Goal: Task Accomplishment & Management: Manage account settings

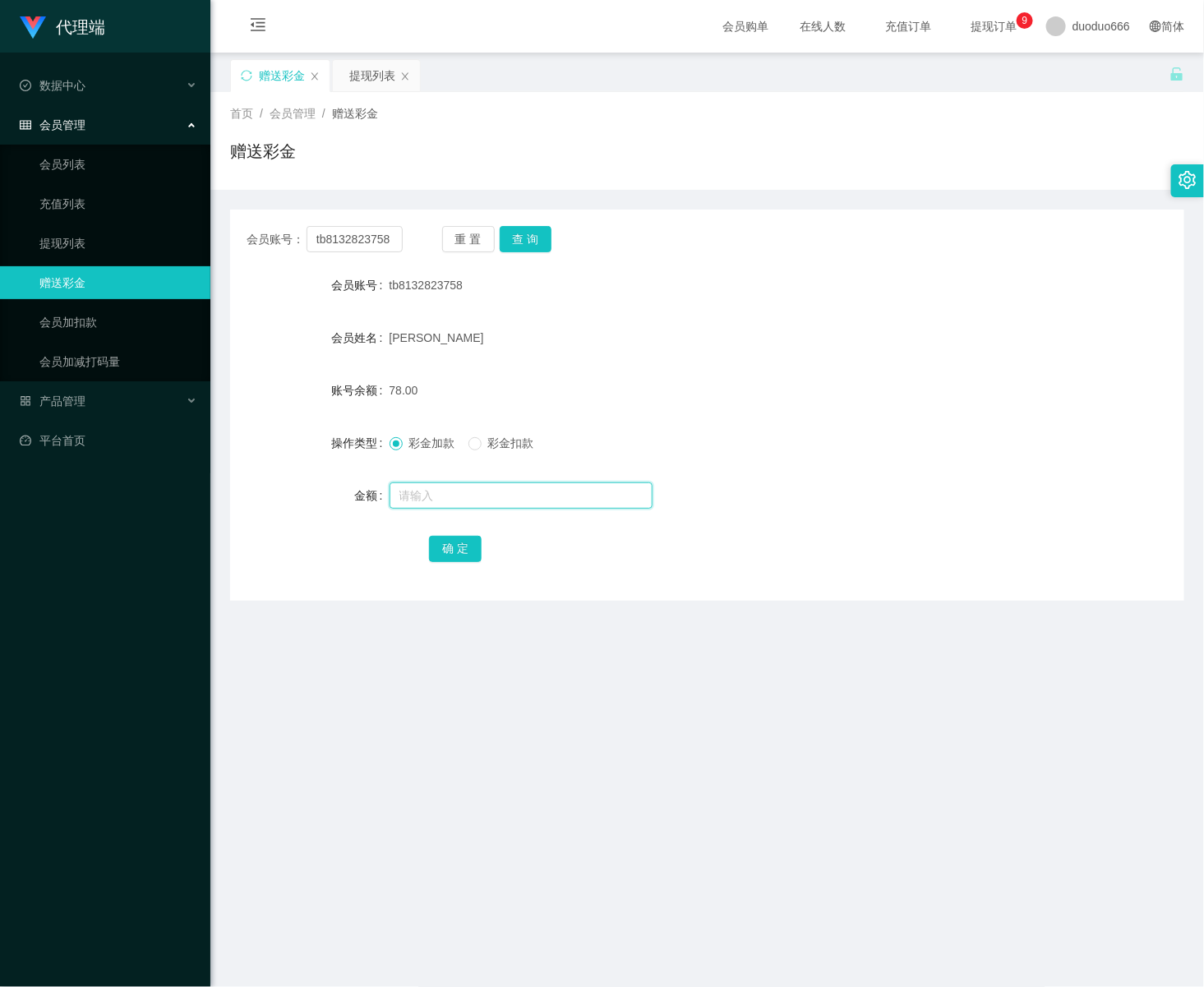
click at [425, 489] on input "text" at bounding box center [521, 495] width 263 height 26
type input "8"
click at [448, 542] on button "确 定" at bounding box center [455, 548] width 53 height 26
click at [96, 164] on link "会员列表" at bounding box center [118, 164] width 158 height 33
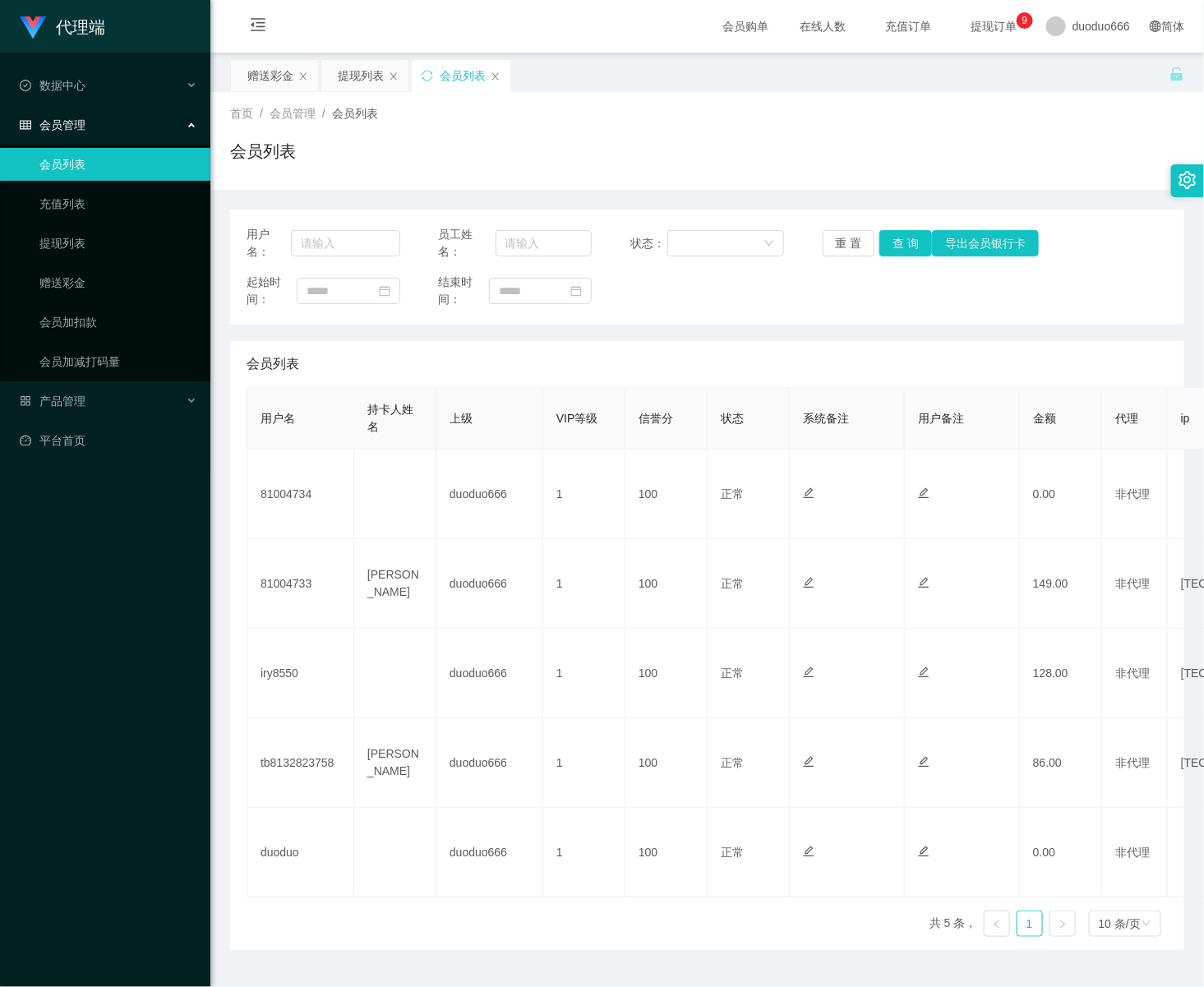
drag, startPoint x: 375, startPoint y: 79, endPoint x: 368, endPoint y: 169, distance: 90.3
click at [373, 79] on div "提现列表" at bounding box center [361, 76] width 46 height 32
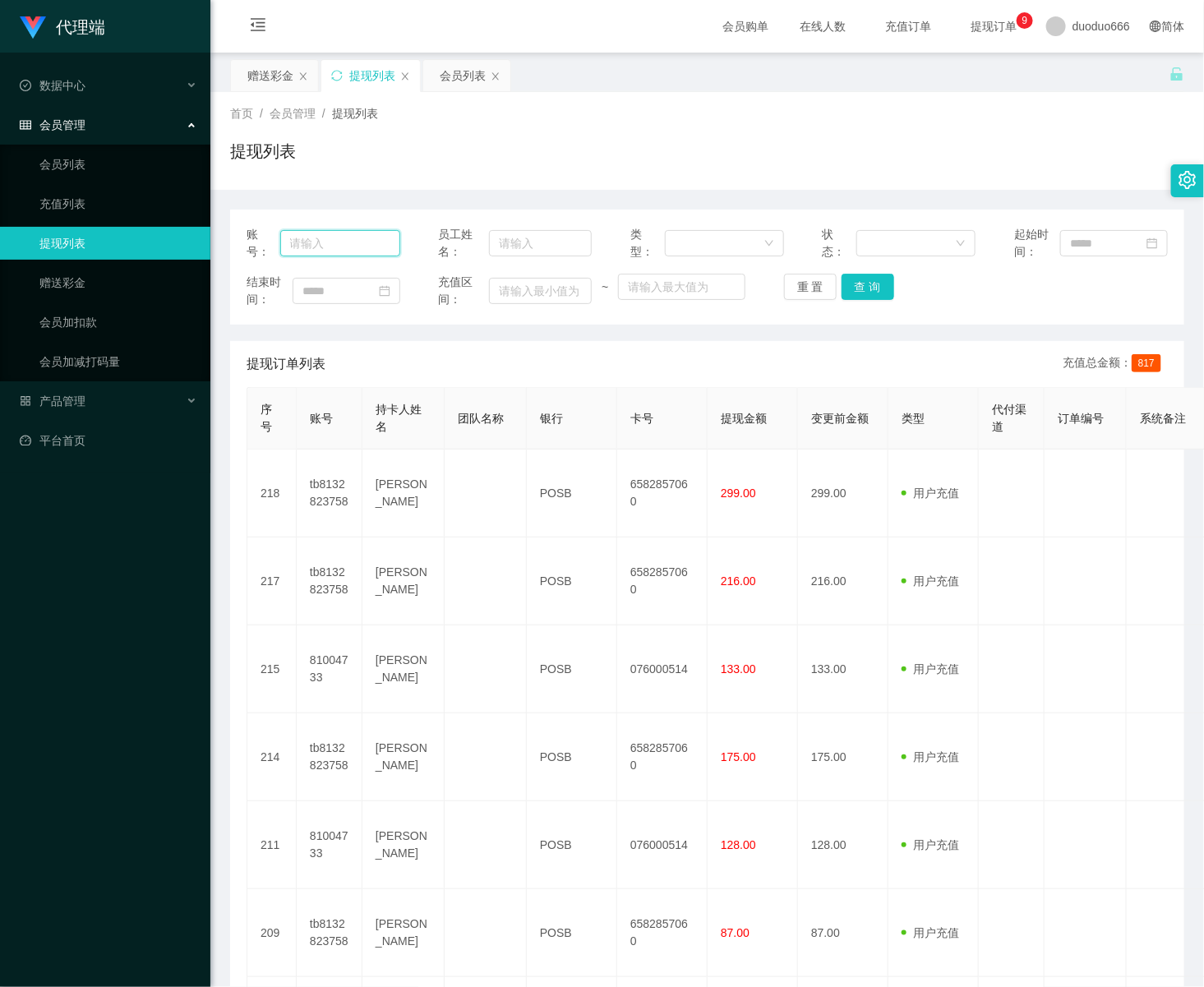
click at [329, 249] on input "text" at bounding box center [340, 242] width 120 height 26
paste input "tb8132823758"
type input "tb8132823758"
click at [861, 277] on button "查 询" at bounding box center [868, 287] width 53 height 26
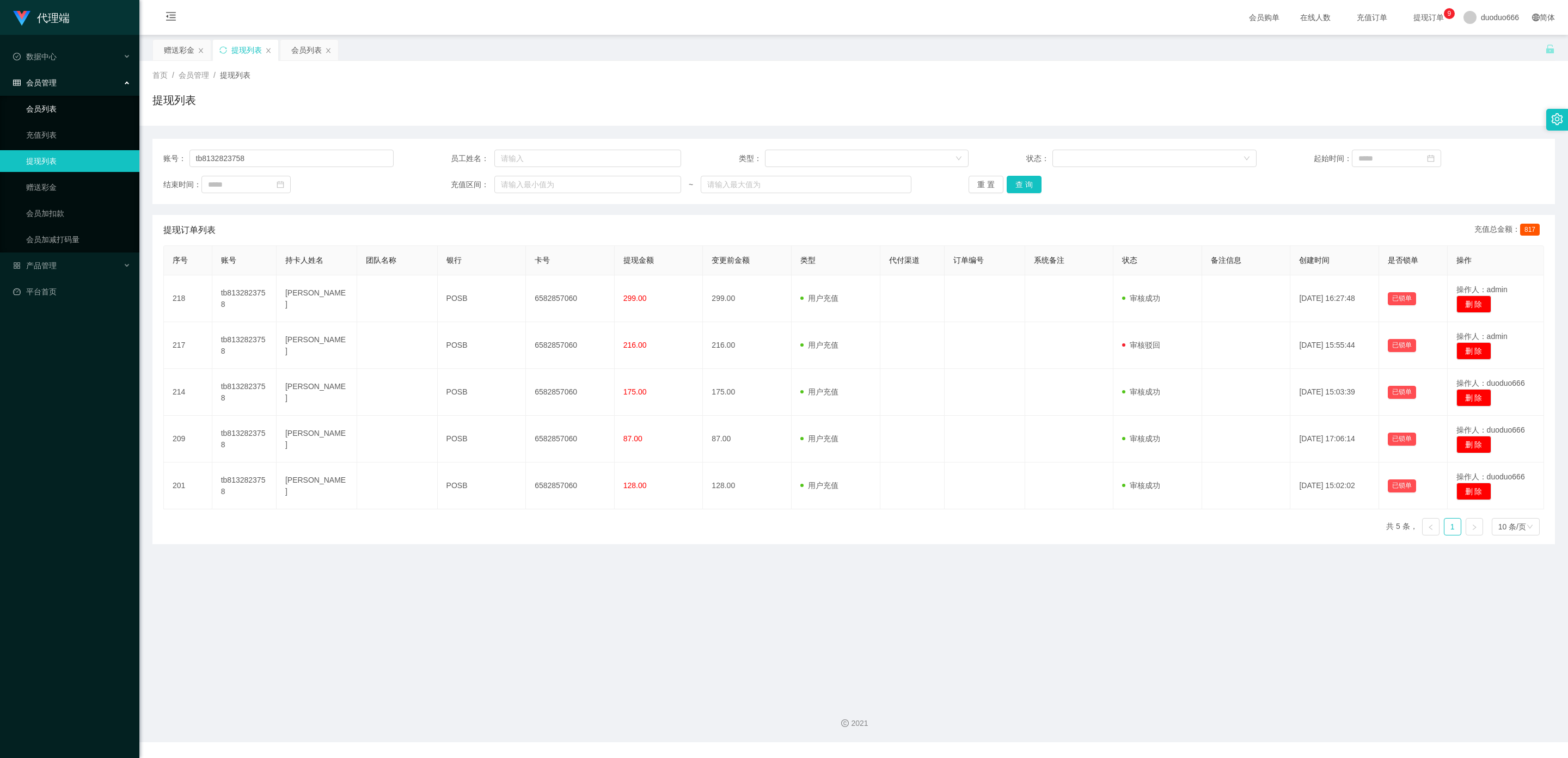
click at [75, 98] on link "会员列表" at bounding box center [78, 108] width 105 height 22
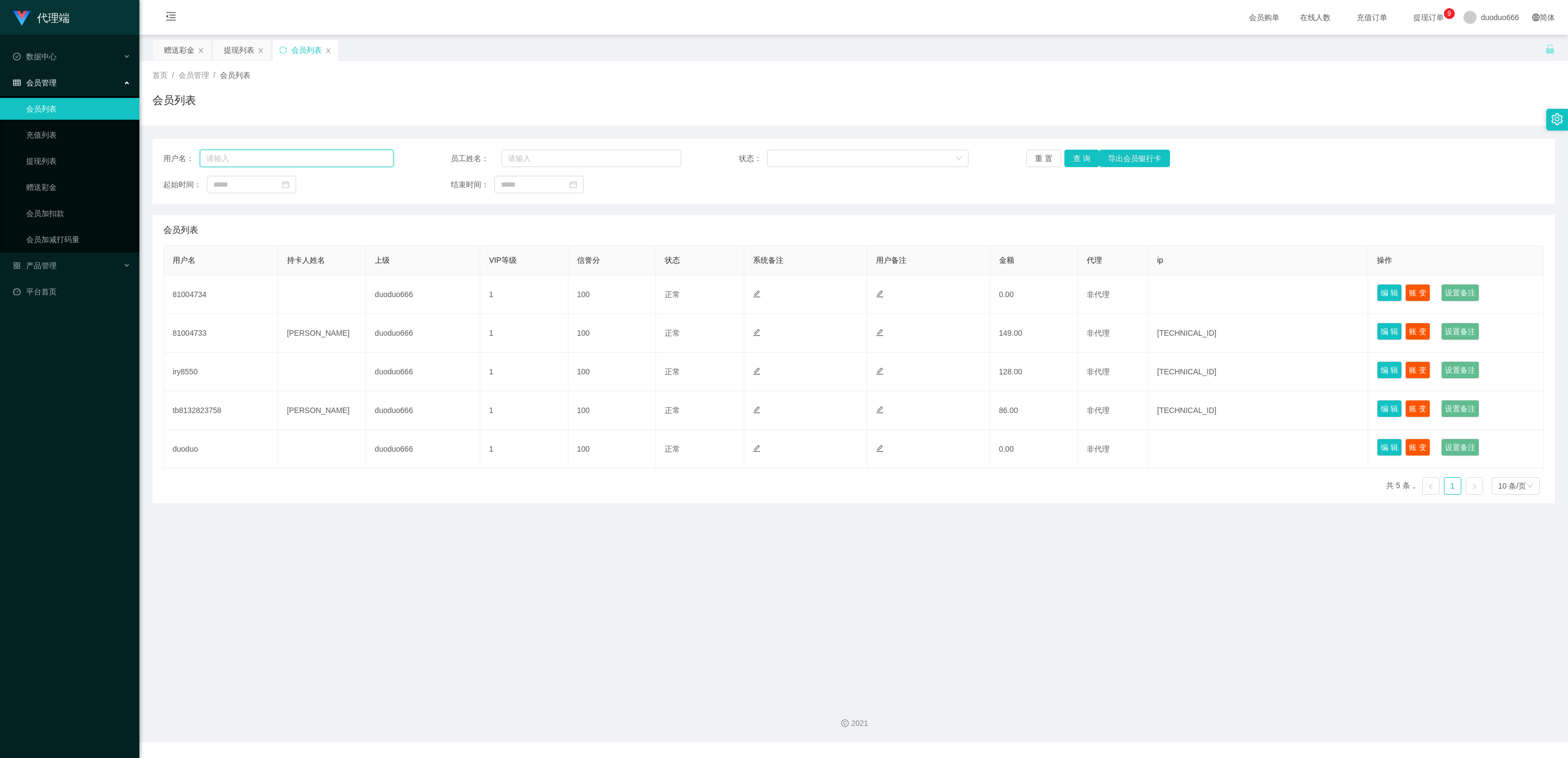
drag, startPoint x: 239, startPoint y: 159, endPoint x: 293, endPoint y: 167, distance: 54.6
click at [239, 159] on input "text" at bounding box center [296, 158] width 194 height 17
paste input "tb8132823758"
type input "tb8132823758"
drag, startPoint x: 1084, startPoint y: 154, endPoint x: 1091, endPoint y: 173, distance: 20.2
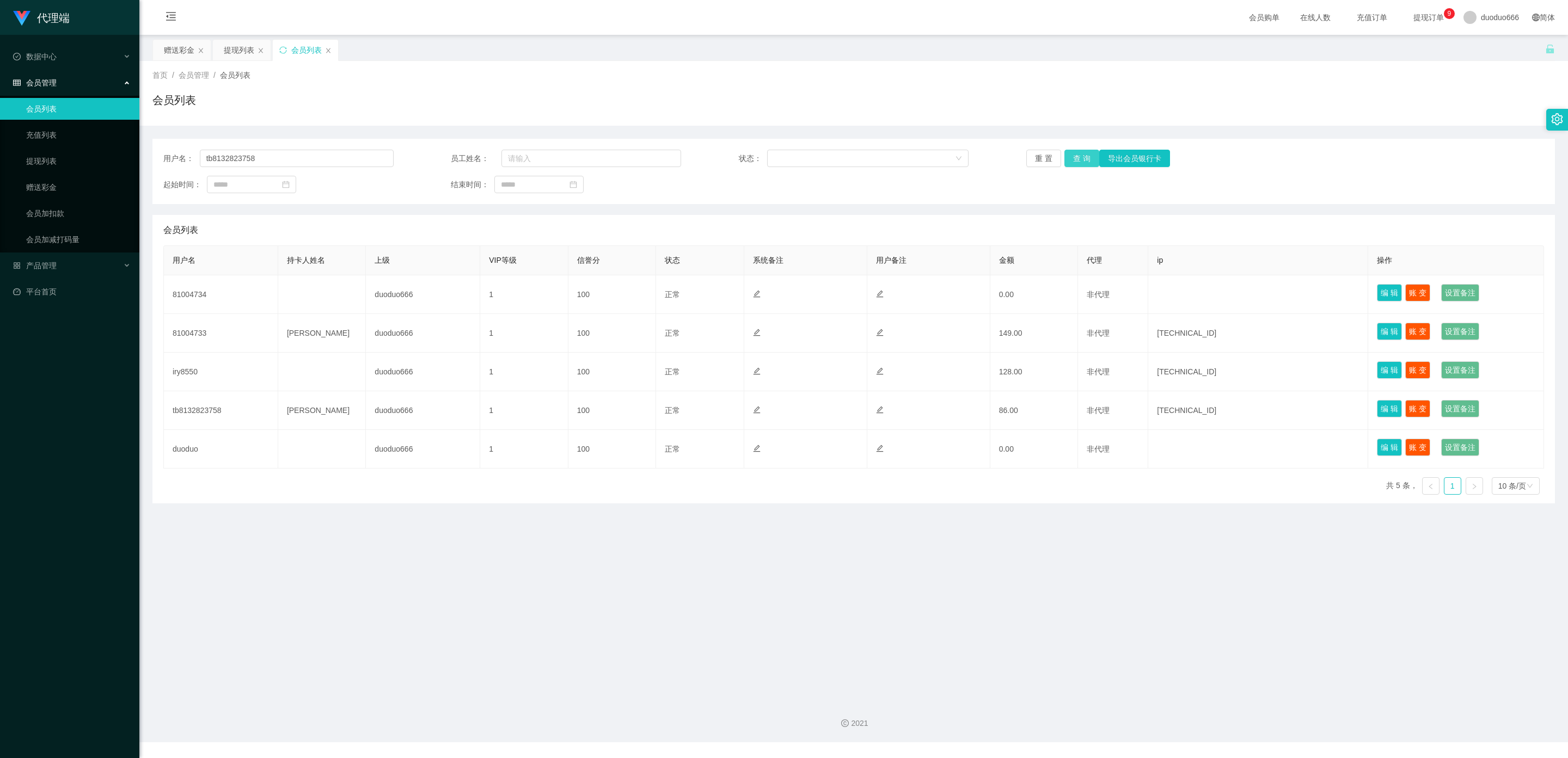
click at [797, 154] on button "查 询" at bounding box center [1081, 158] width 35 height 17
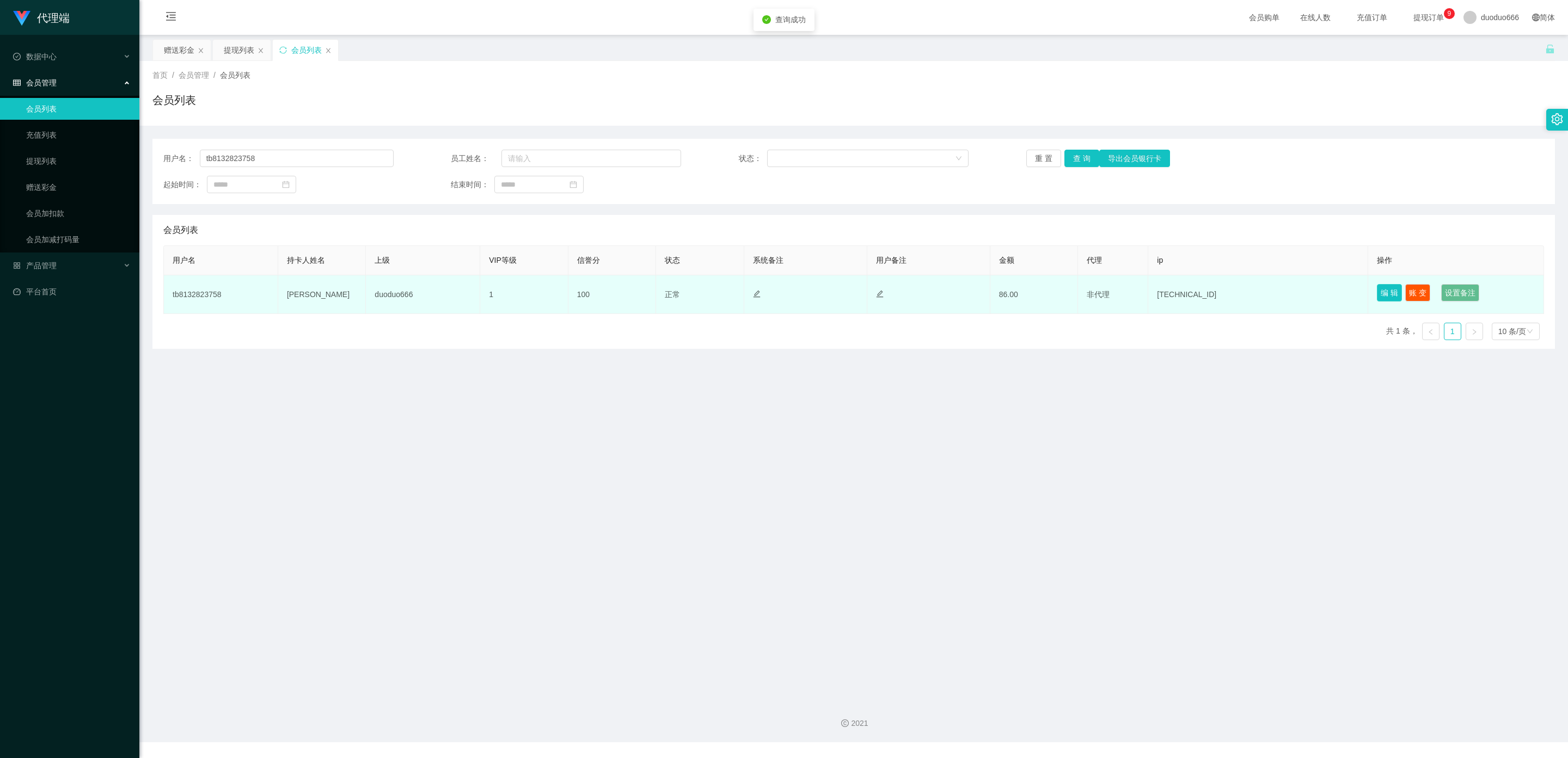
click at [797, 294] on button "编 辑" at bounding box center [1389, 292] width 25 height 17
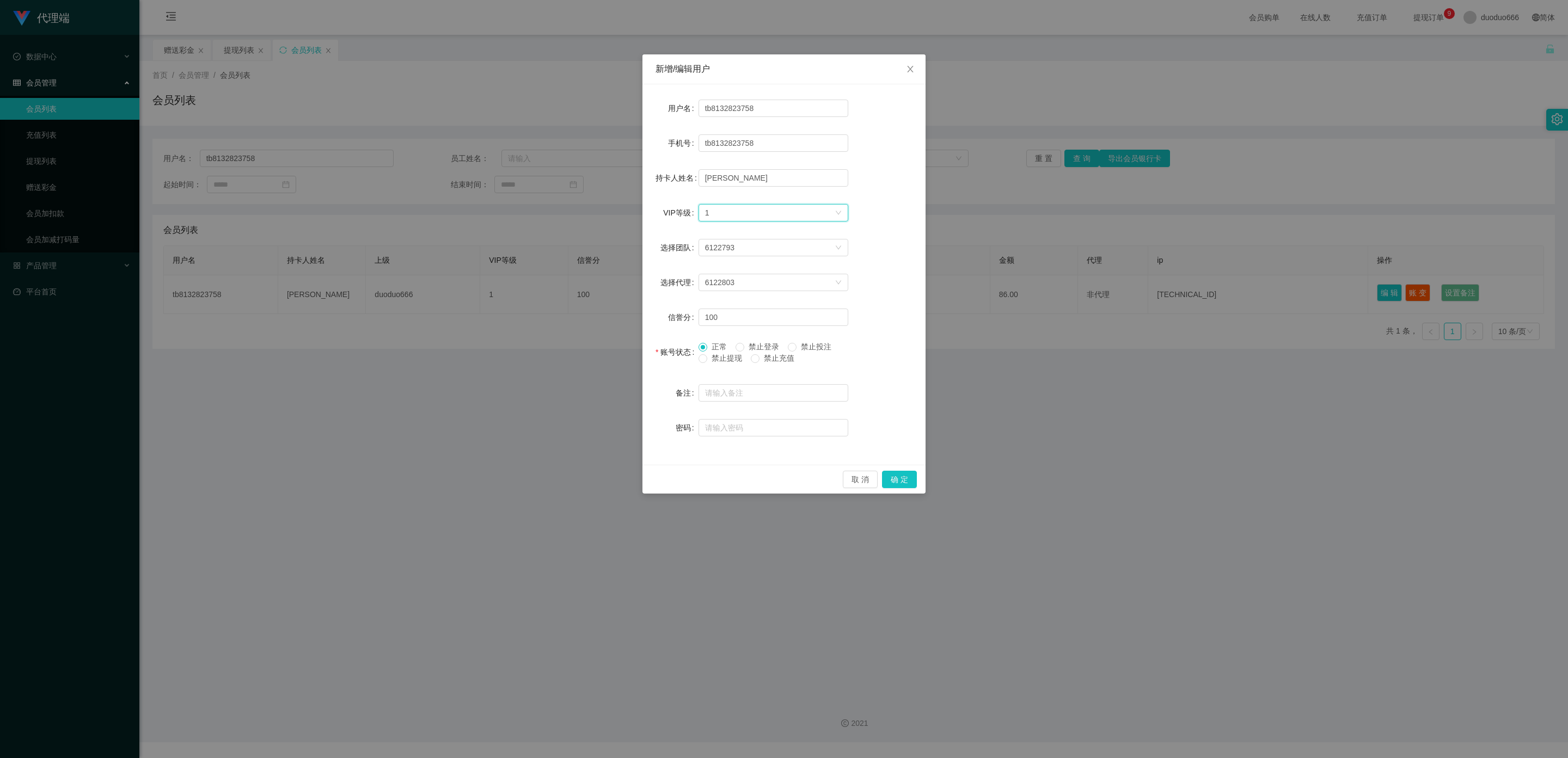
click at [761, 207] on div "选择VIP等级 1" at bounding box center [770, 213] width 129 height 16
drag, startPoint x: 739, startPoint y: 248, endPoint x: 737, endPoint y: 296, distance: 48.0
click at [737, 248] on li "VIP2" at bounding box center [773, 251] width 150 height 17
click at [797, 476] on button "确 定" at bounding box center [899, 479] width 35 height 17
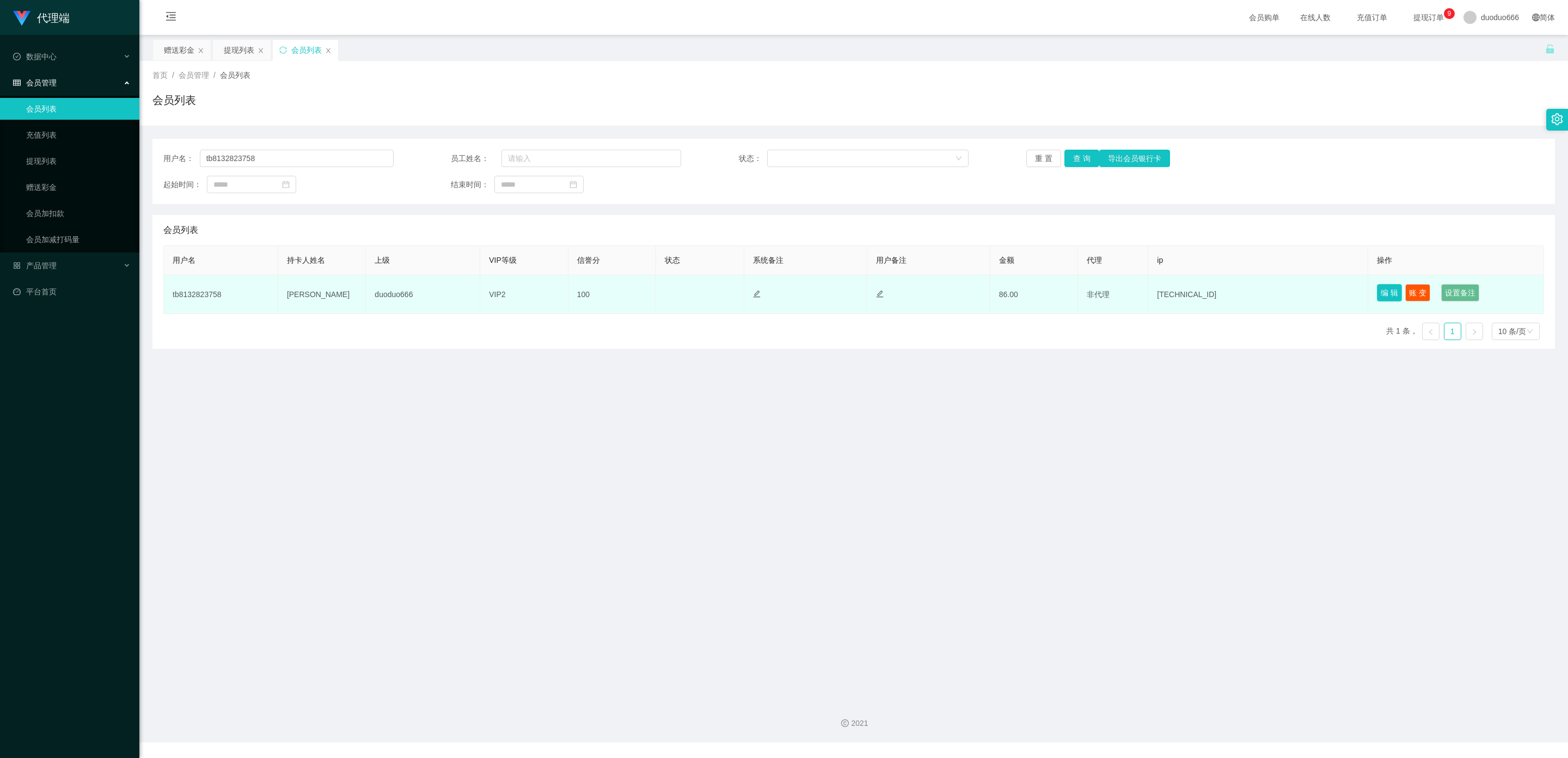
click at [797, 294] on button "编 辑" at bounding box center [1389, 292] width 25 height 17
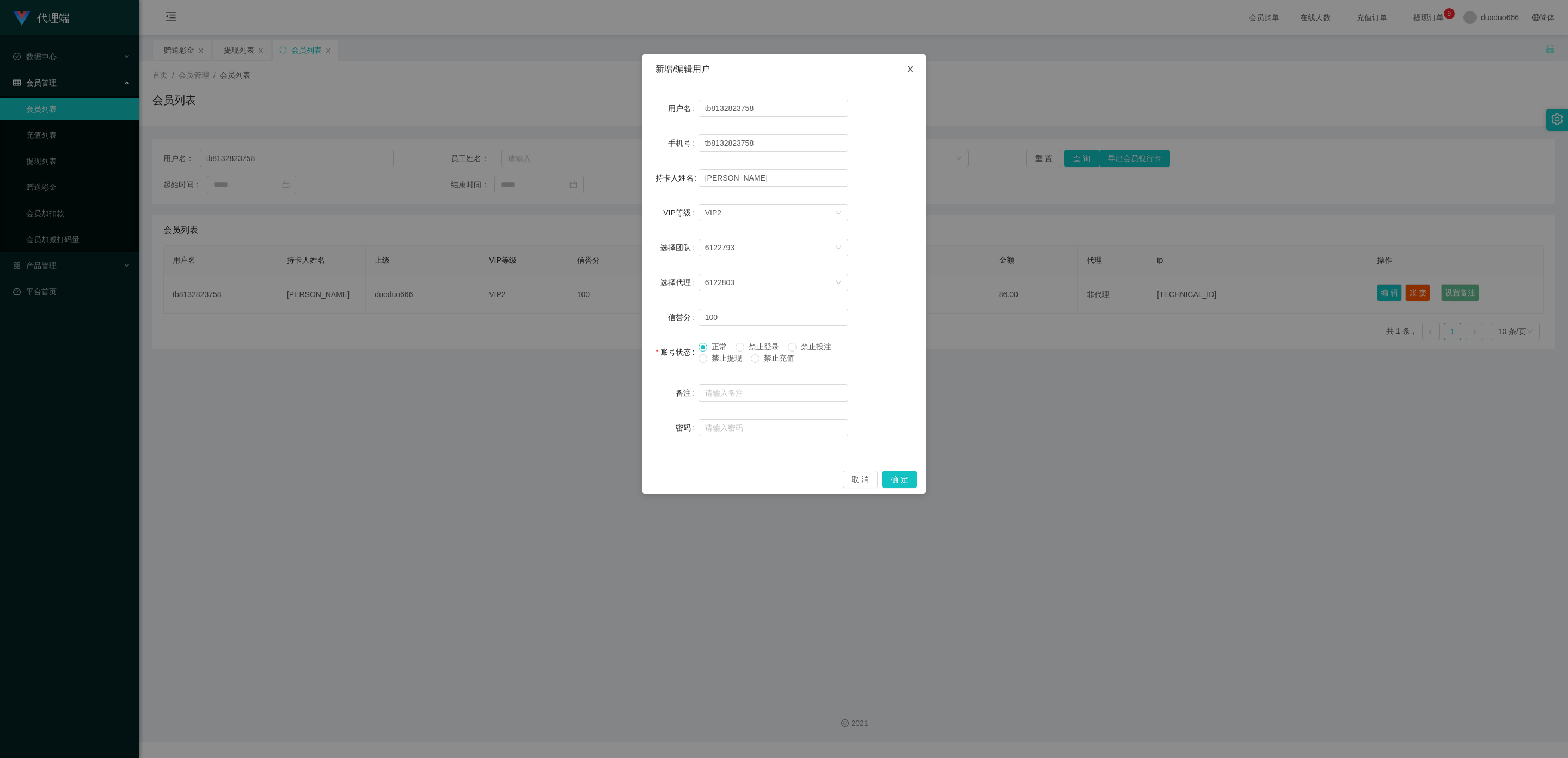
click at [797, 69] on icon "图标: close" at bounding box center [911, 69] width 9 height 9
